Goal: Transaction & Acquisition: Subscribe to service/newsletter

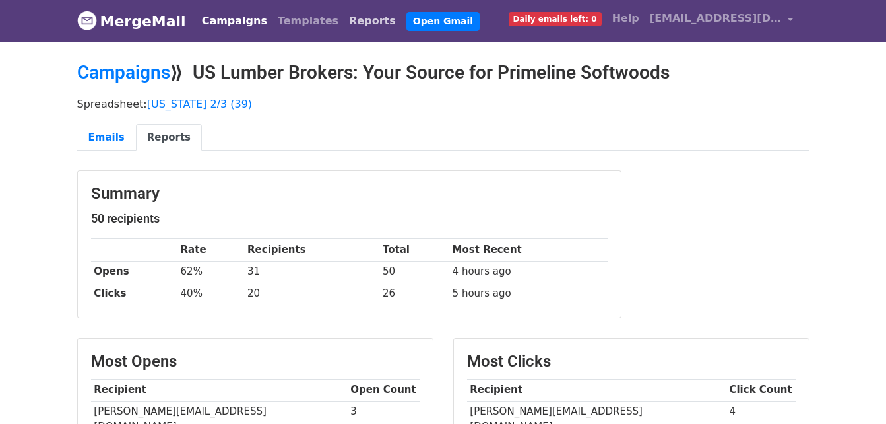
click at [344, 22] on link "Reports" at bounding box center [372, 21] width 57 height 26
click at [344, 16] on link "Reports" at bounding box center [372, 21] width 57 height 26
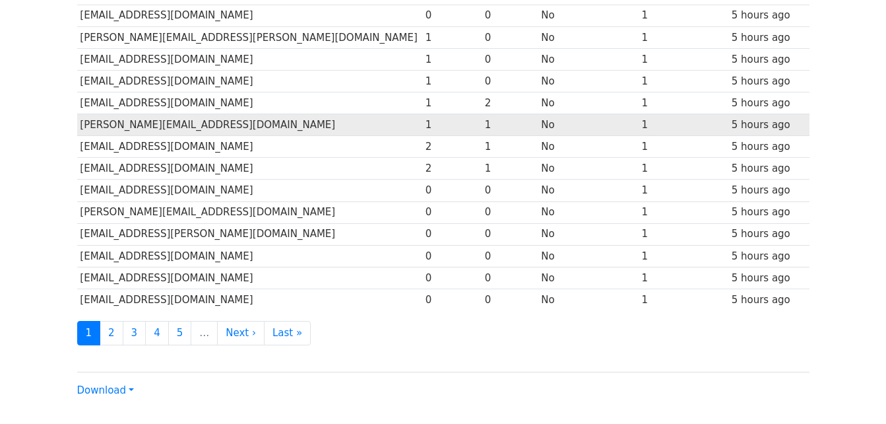
scroll to position [652, 0]
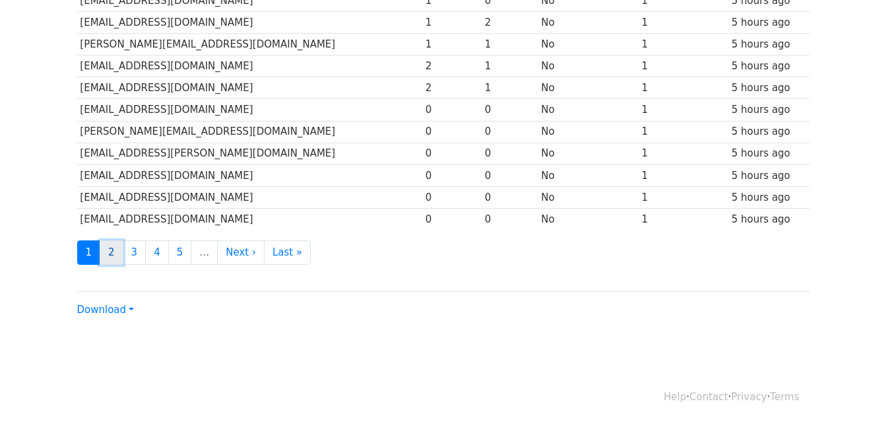
click at [115, 254] on link "2" at bounding box center [112, 252] width 24 height 24
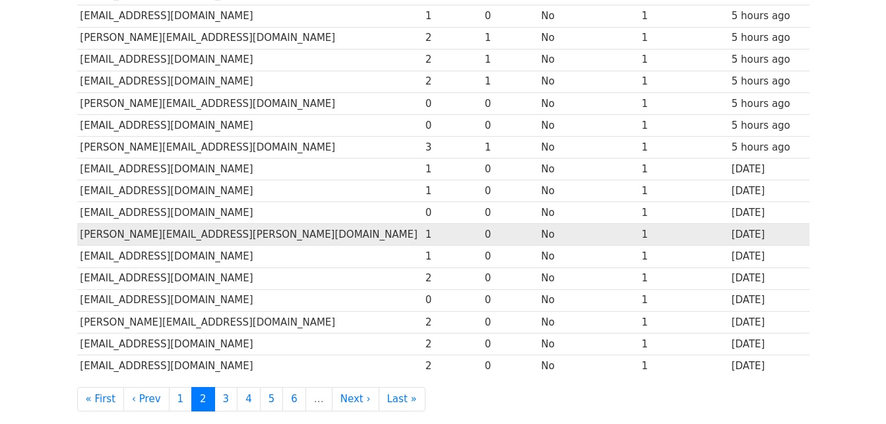
scroll to position [528, 0]
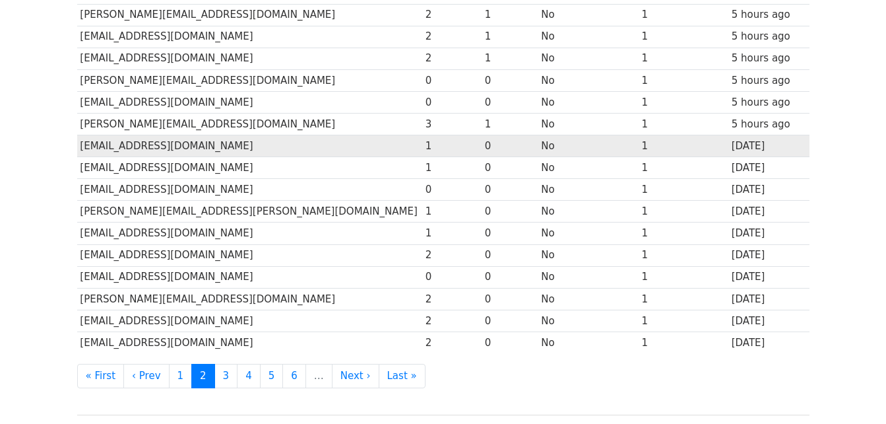
click at [539, 139] on td "No" at bounding box center [589, 146] width 100 height 22
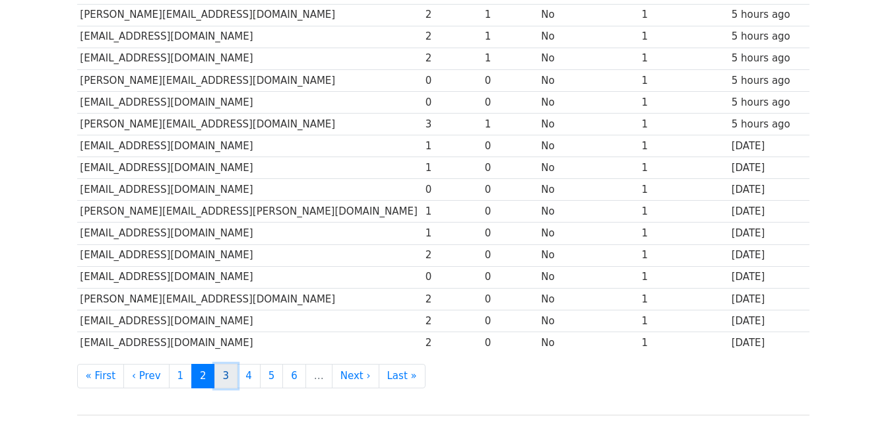
click at [215, 378] on link "3" at bounding box center [227, 376] width 24 height 24
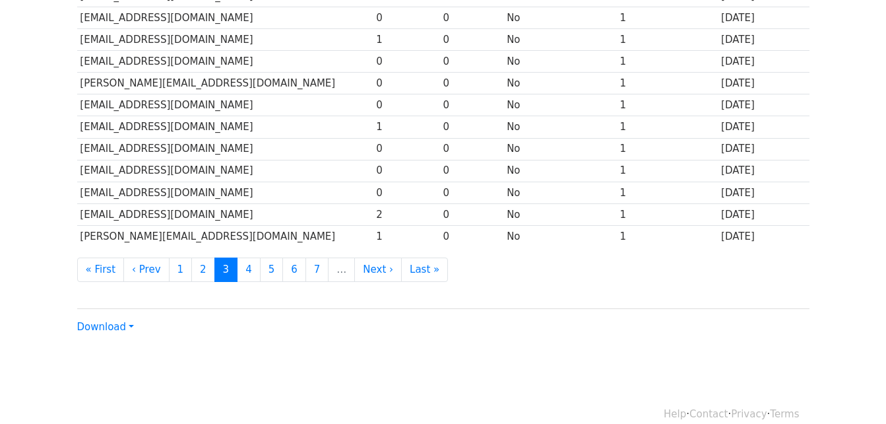
scroll to position [652, 0]
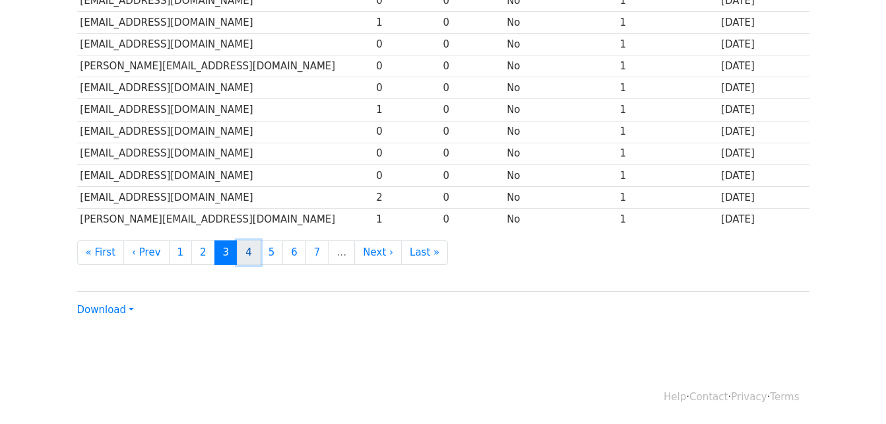
click at [237, 243] on link "4" at bounding box center [249, 252] width 24 height 24
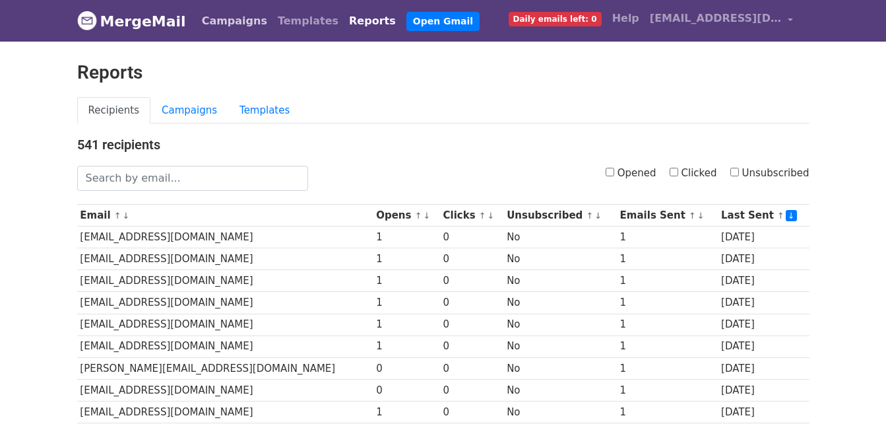
click at [212, 18] on link "Campaigns" at bounding box center [235, 21] width 76 height 26
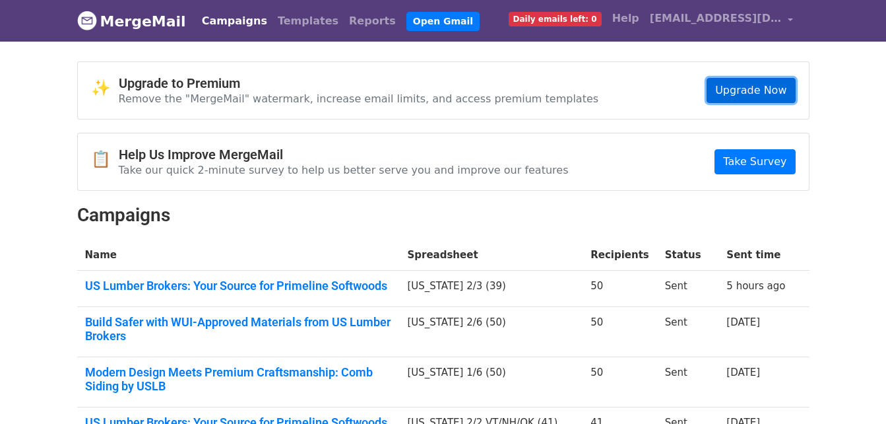
click at [784, 92] on link "Upgrade Now" at bounding box center [751, 90] width 88 height 25
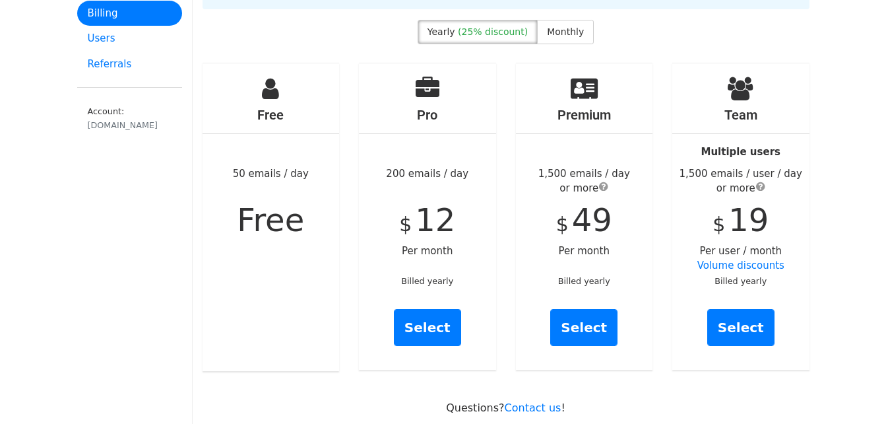
scroll to position [66, 0]
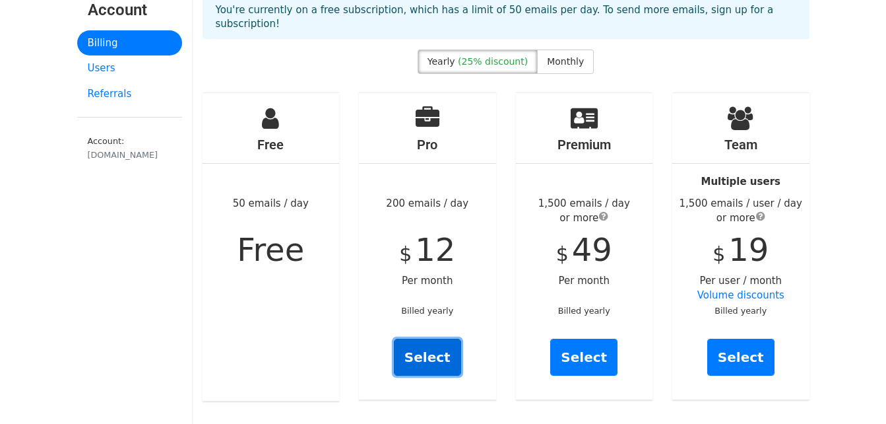
click at [405, 339] on link "Select" at bounding box center [427, 357] width 67 height 37
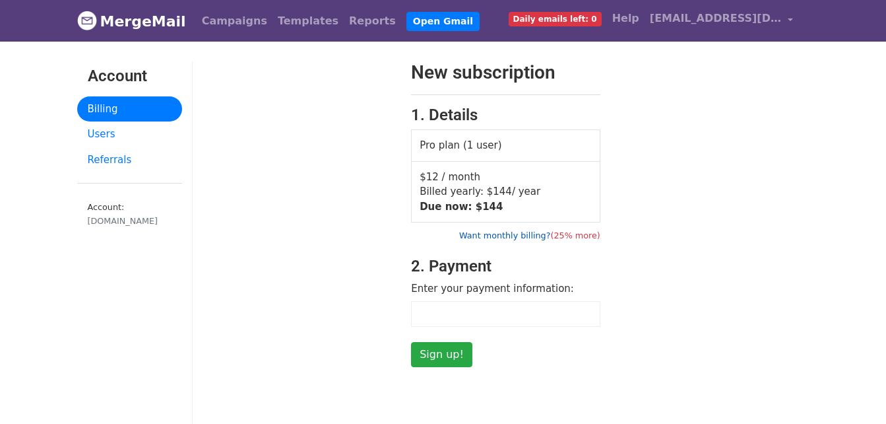
click at [504, 232] on link "Want monthly billing? (25% more)" at bounding box center [529, 235] width 141 height 10
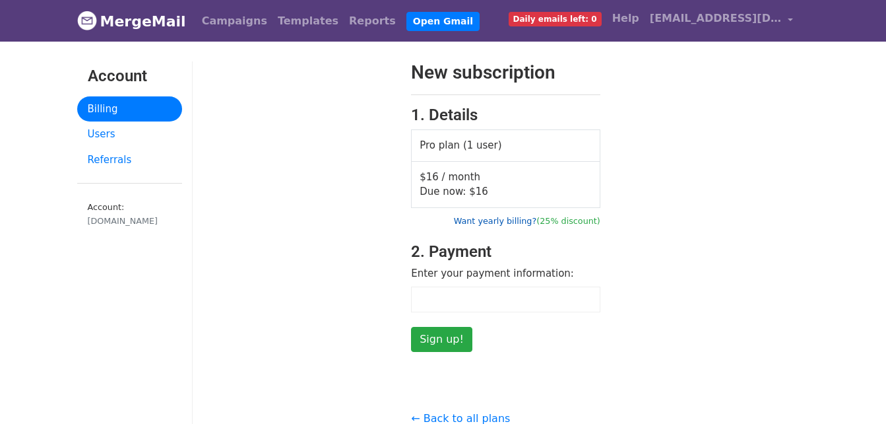
click at [527, 216] on link "Want yearly billing? (25% discount)" at bounding box center [527, 221] width 147 height 10
